Goal: Find contact information: Find contact information

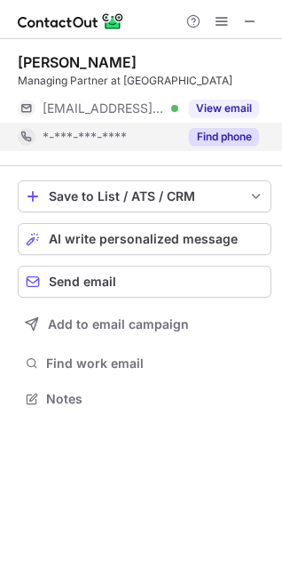
scroll to position [386, 282]
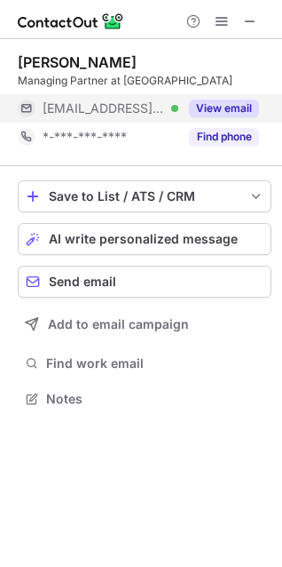
click at [211, 104] on button "View email" at bounding box center [224, 108] width 70 height 18
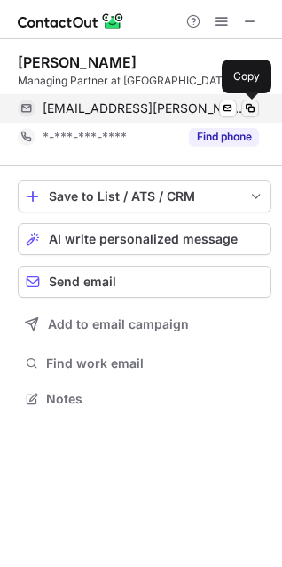
click at [248, 107] on span at bounding box center [250, 108] width 14 height 14
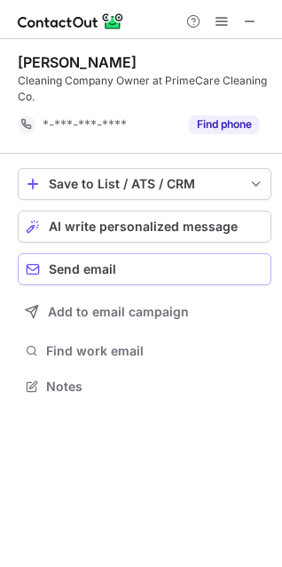
scroll to position [374, 282]
click at [255, 28] on span at bounding box center [250, 21] width 14 height 14
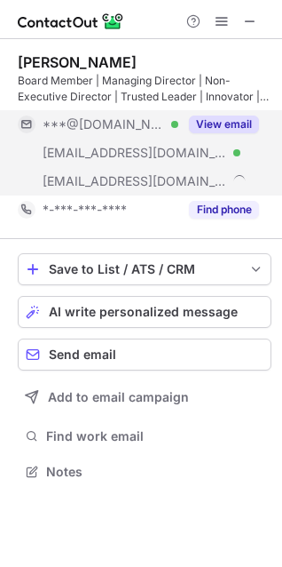
scroll to position [459, 282]
click at [221, 117] on button "View email" at bounding box center [224, 124] width 70 height 18
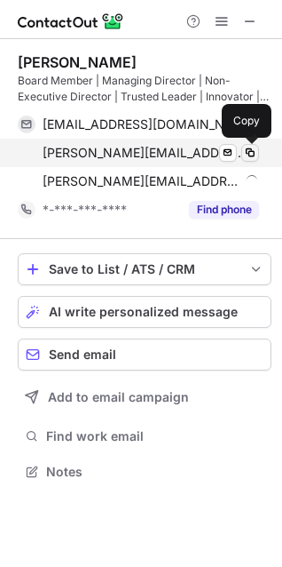
click at [250, 147] on span at bounding box center [250, 153] width 14 height 14
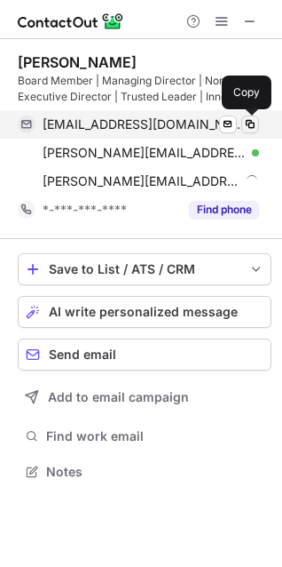
click at [252, 125] on span at bounding box center [250, 124] width 14 height 14
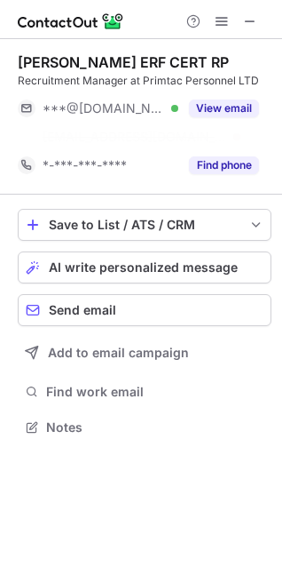
scroll to position [386, 282]
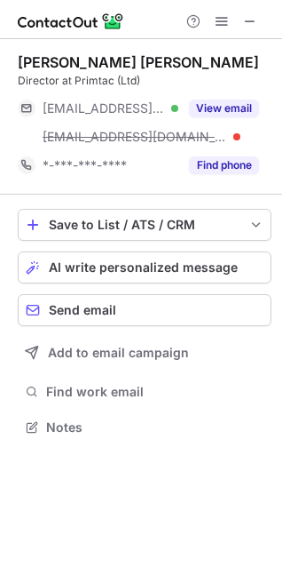
scroll to position [415, 282]
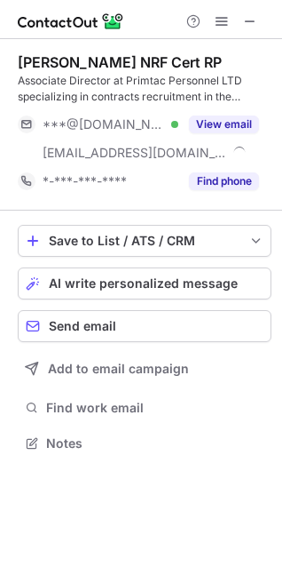
scroll to position [431, 282]
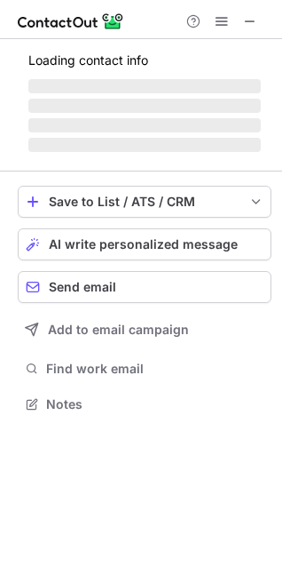
scroll to position [431, 282]
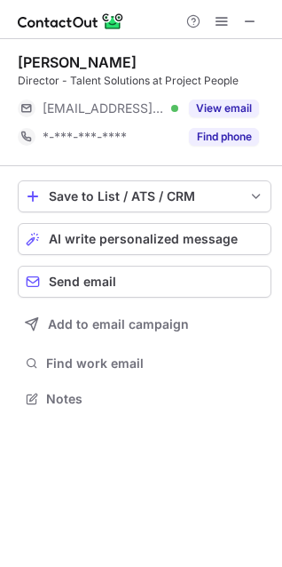
scroll to position [386, 282]
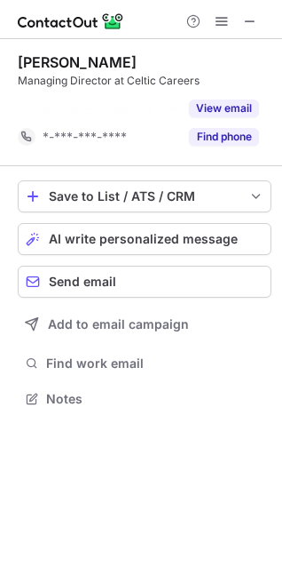
scroll to position [358, 282]
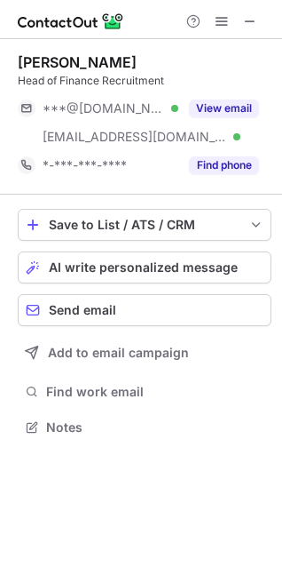
scroll to position [415, 282]
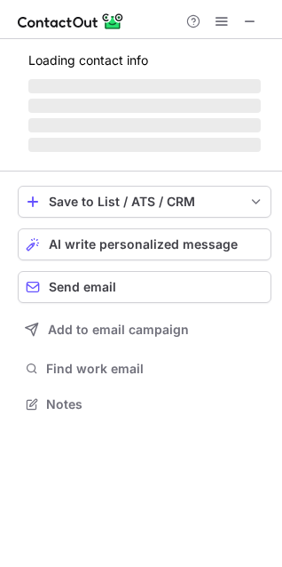
scroll to position [386, 282]
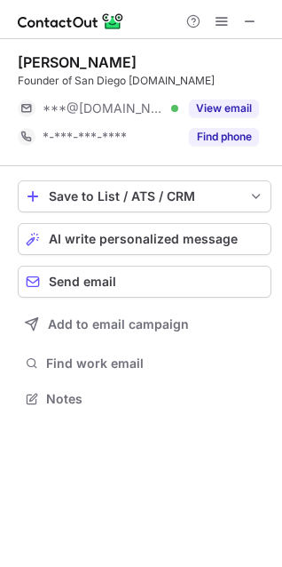
scroll to position [386, 282]
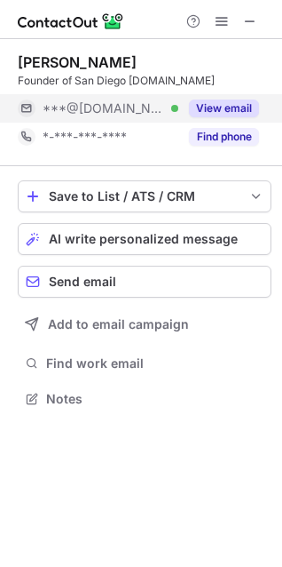
click at [222, 116] on button "View email" at bounding box center [224, 108] width 70 height 18
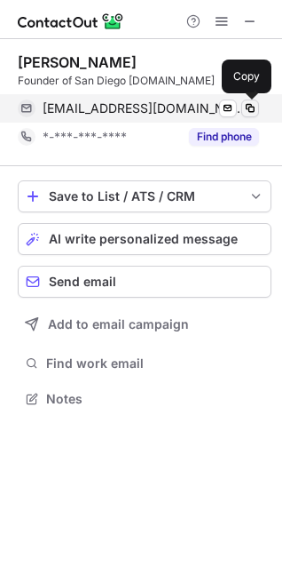
click at [250, 110] on span at bounding box center [250, 108] width 14 height 14
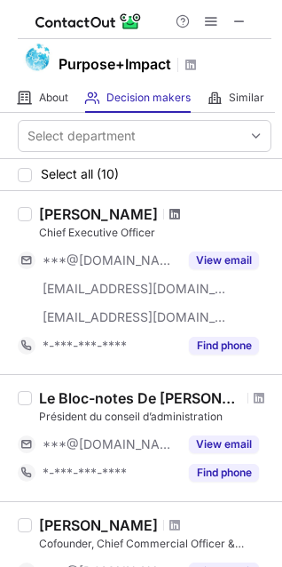
click at [174, 217] on span at bounding box center [175, 214] width 11 height 14
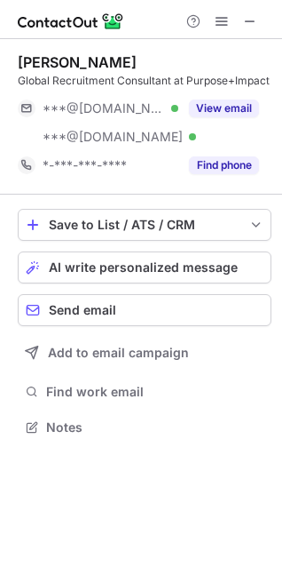
scroll to position [415, 282]
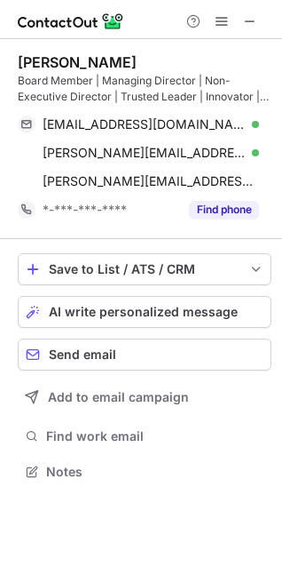
scroll to position [459, 282]
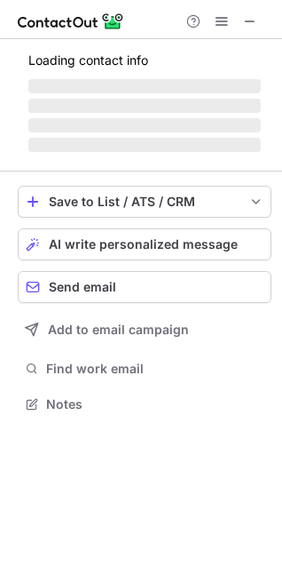
scroll to position [386, 282]
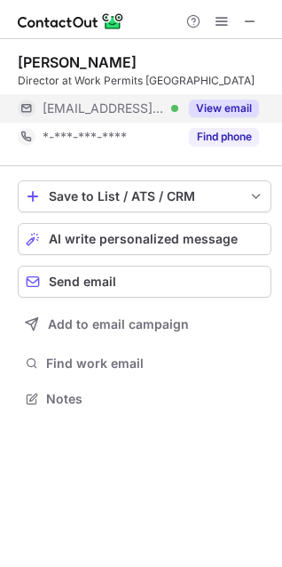
click at [216, 106] on button "View email" at bounding box center [224, 108] width 70 height 18
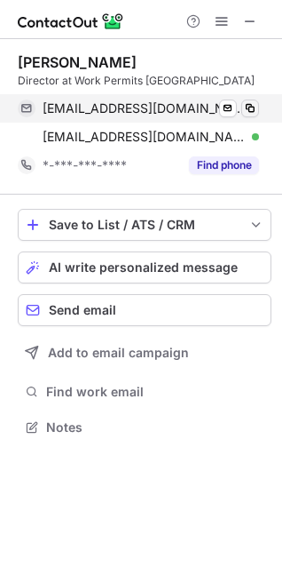
scroll to position [415, 282]
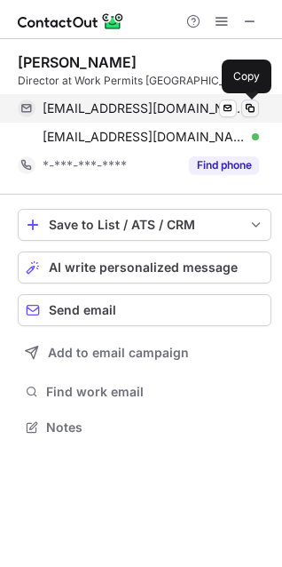
click at [255, 104] on span at bounding box center [250, 108] width 14 height 14
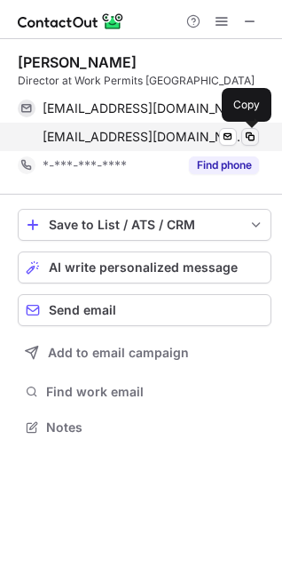
click at [249, 134] on span at bounding box center [250, 137] width 14 height 14
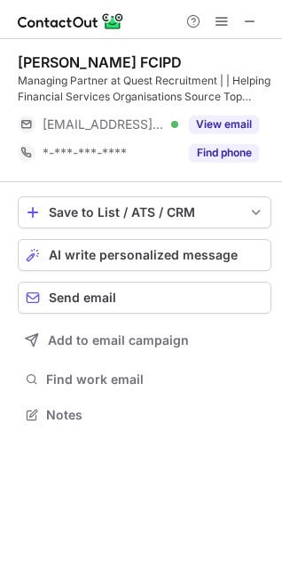
scroll to position [402, 282]
